Goal: Find specific page/section: Find specific page/section

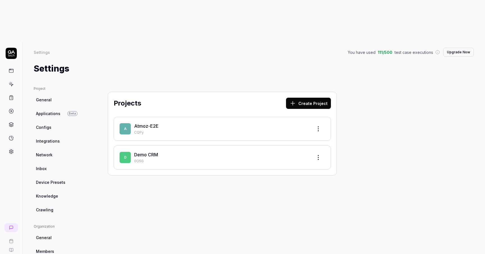
click at [153, 123] on link "Atmoz-E2E" at bounding box center [146, 126] width 24 height 6
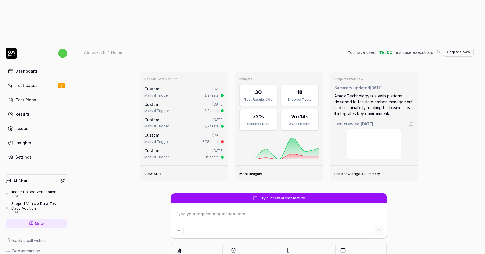
click at [34, 83] on div "Test Cases" at bounding box center [26, 86] width 22 height 6
type textarea "*"
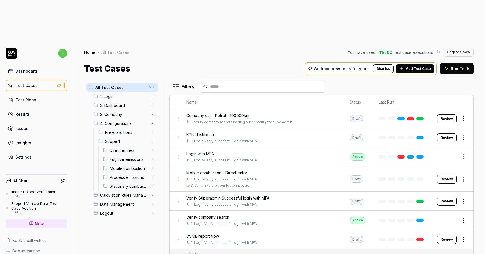
click at [123, 111] on span "3. Company" at bounding box center [124, 114] width 48 height 6
